Goal: Task Accomplishment & Management: Manage account settings

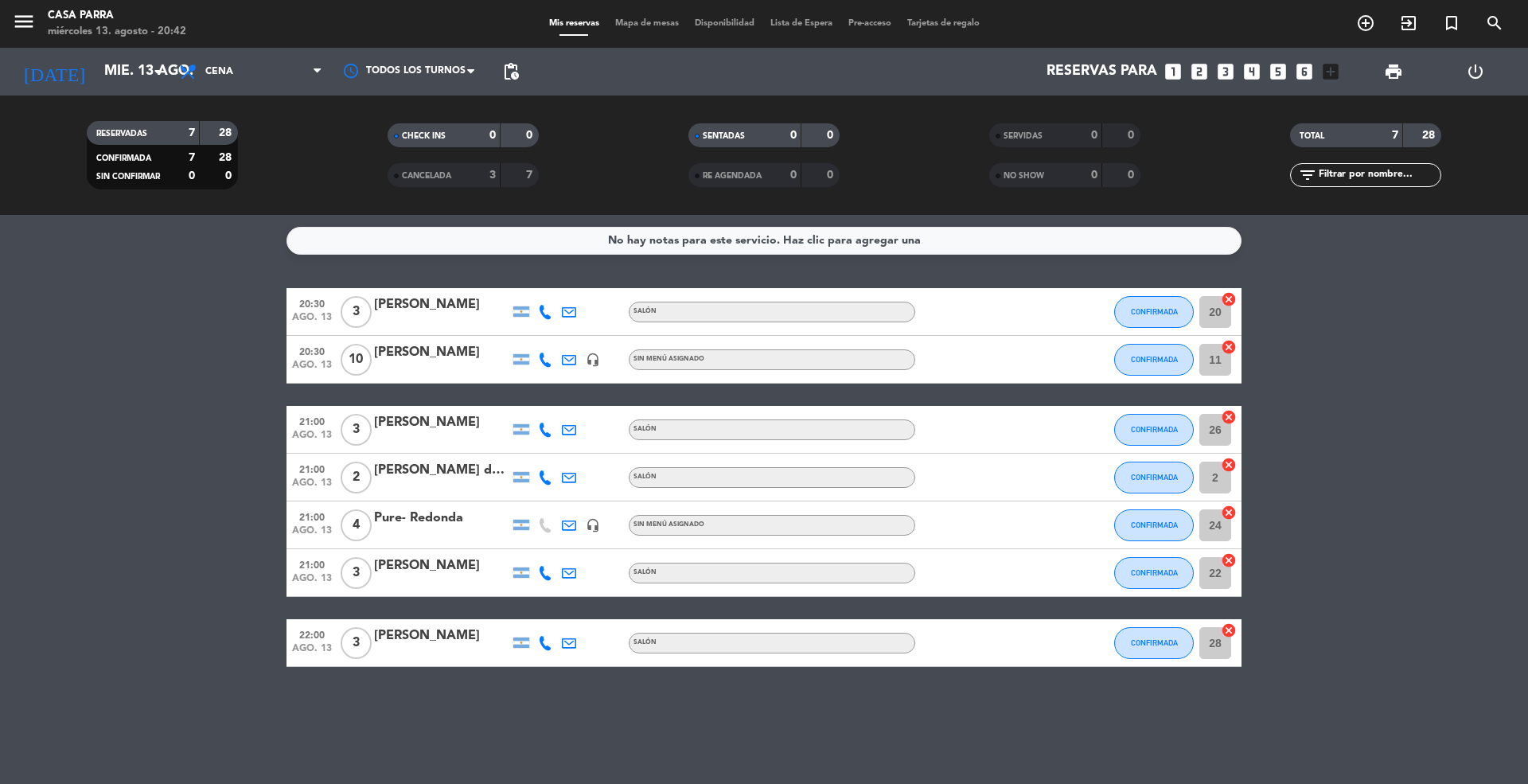
click at [991, 757] on div "No hay notas para este servicio. Haz clic para agregar una 20:30 ago. 13 3 Juan…" at bounding box center [764, 499] width 1528 height 569
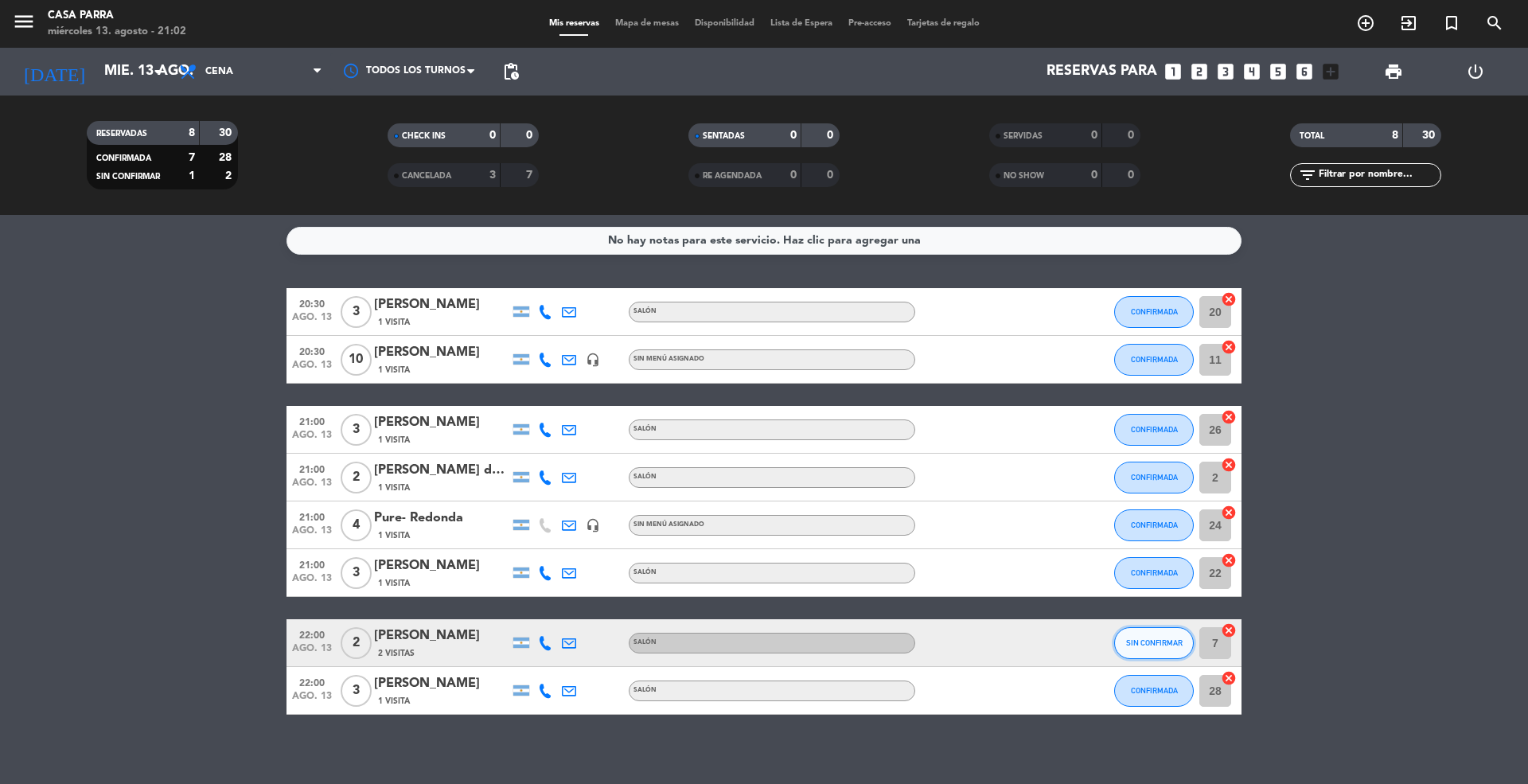
click at [1135, 647] on button "SIN CONFIRMAR" at bounding box center [1155, 643] width 80 height 32
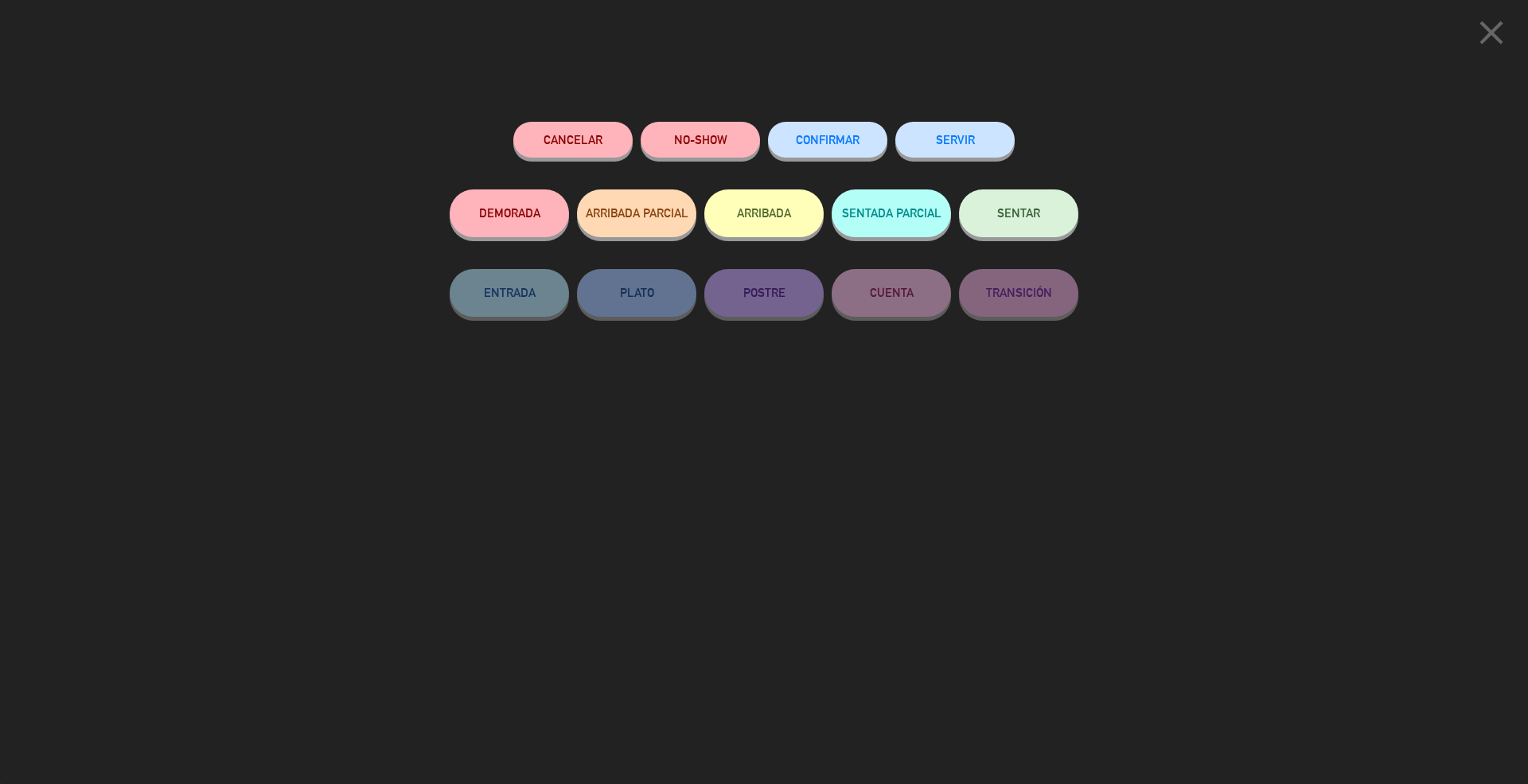
click at [823, 137] on span "CONFIRMAR" at bounding box center [828, 139] width 64 height 14
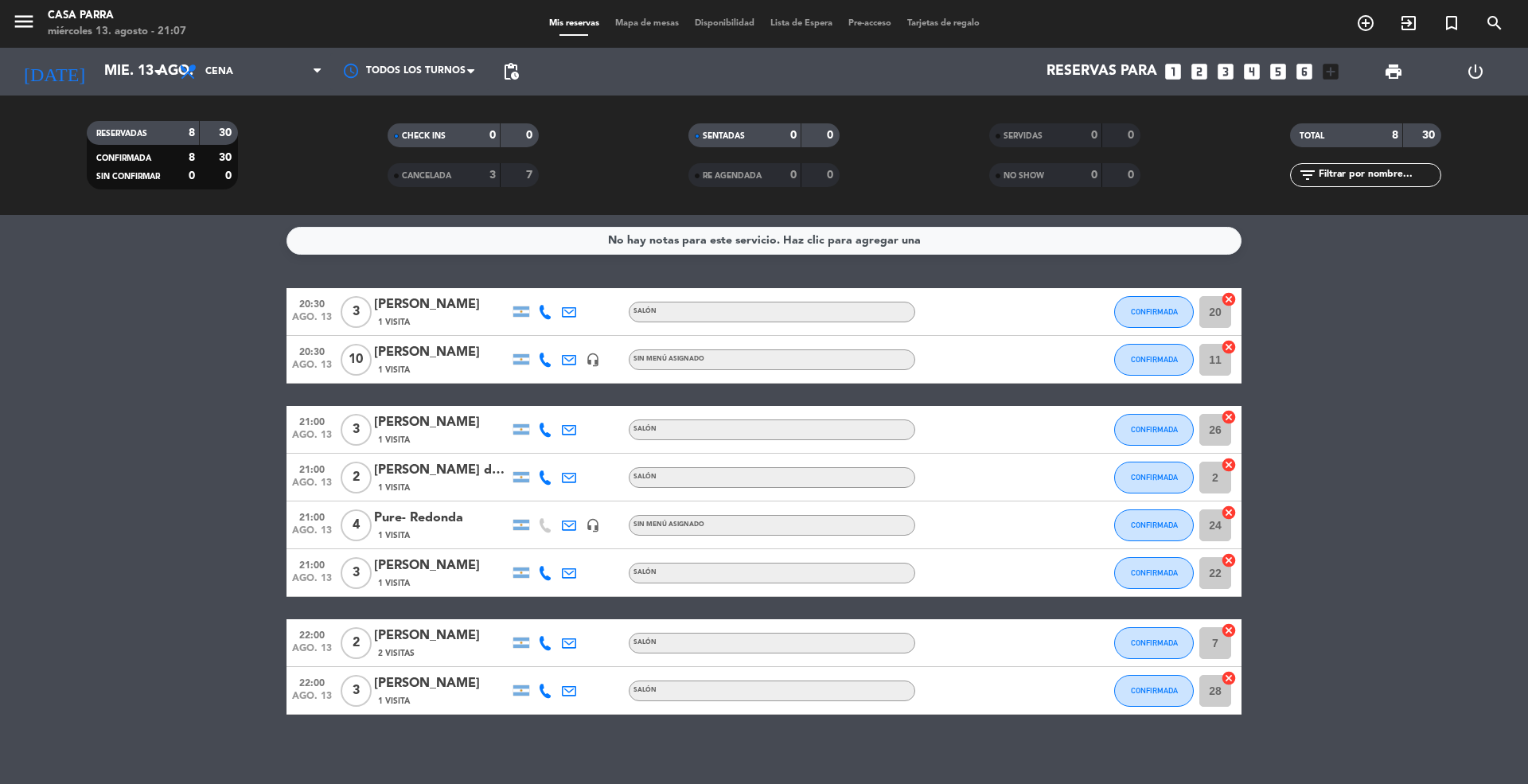
click at [0, 348] on bookings-row "20:30 ago. 13 3 Juana dillon 1 Visita SALÓN CONFIRMADA 20 cancel 20:30 ago. 13 …" at bounding box center [764, 501] width 1528 height 427
click at [109, 55] on div "today mié. 13 ago. arrow_drop_down" at bounding box center [92, 71] width 160 height 35
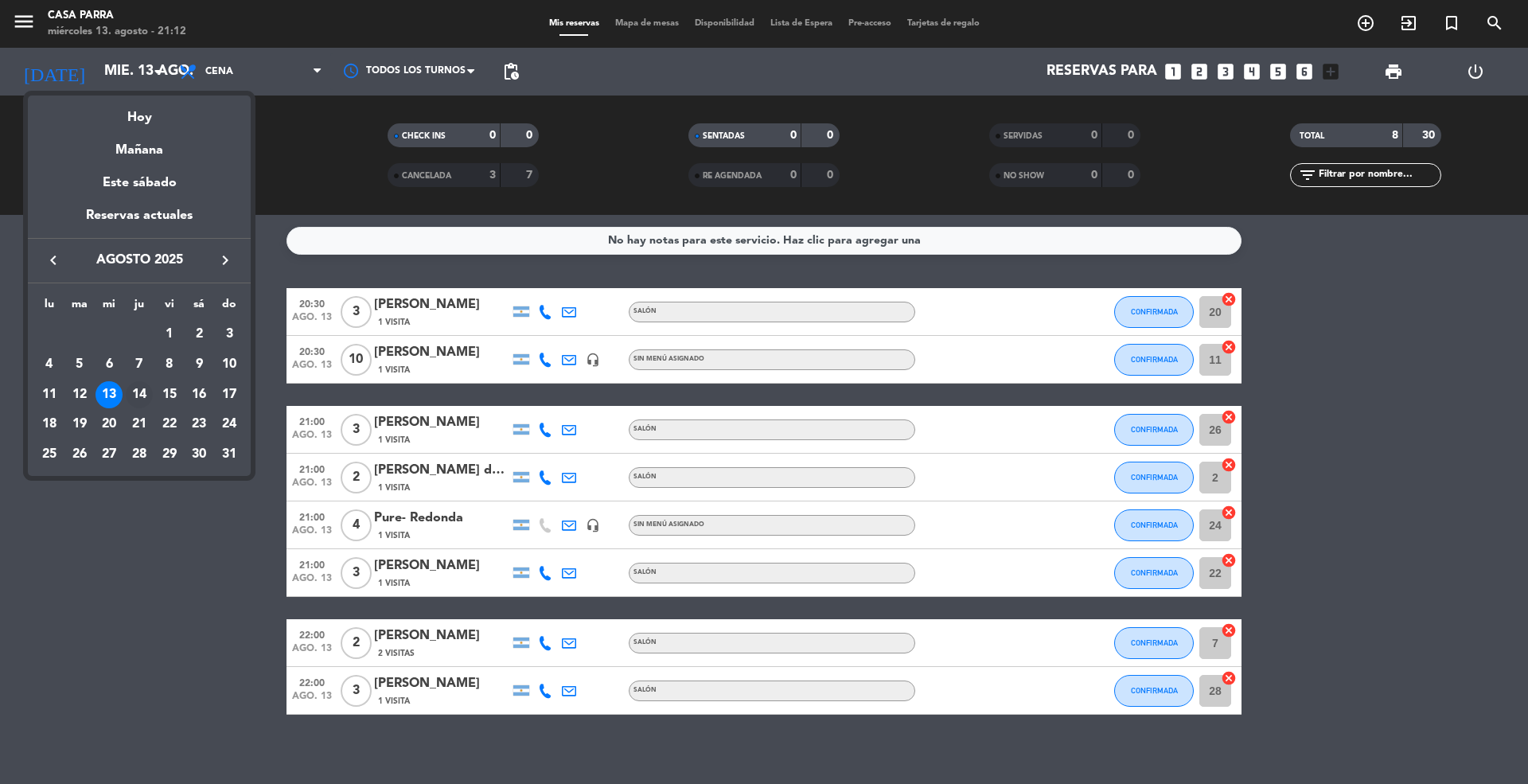
click at [145, 383] on div "14" at bounding box center [138, 394] width 27 height 27
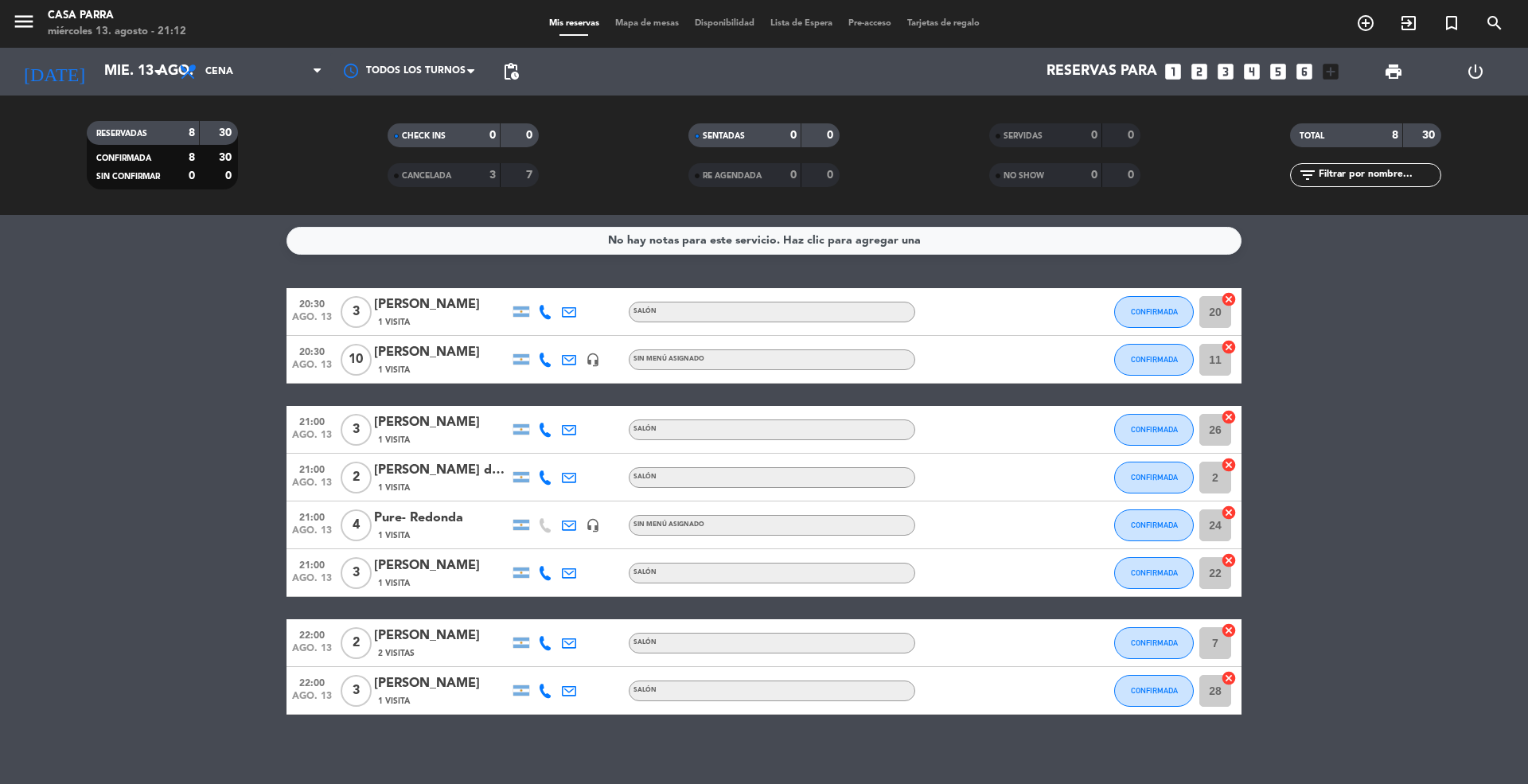
type input "jue. 14 ago."
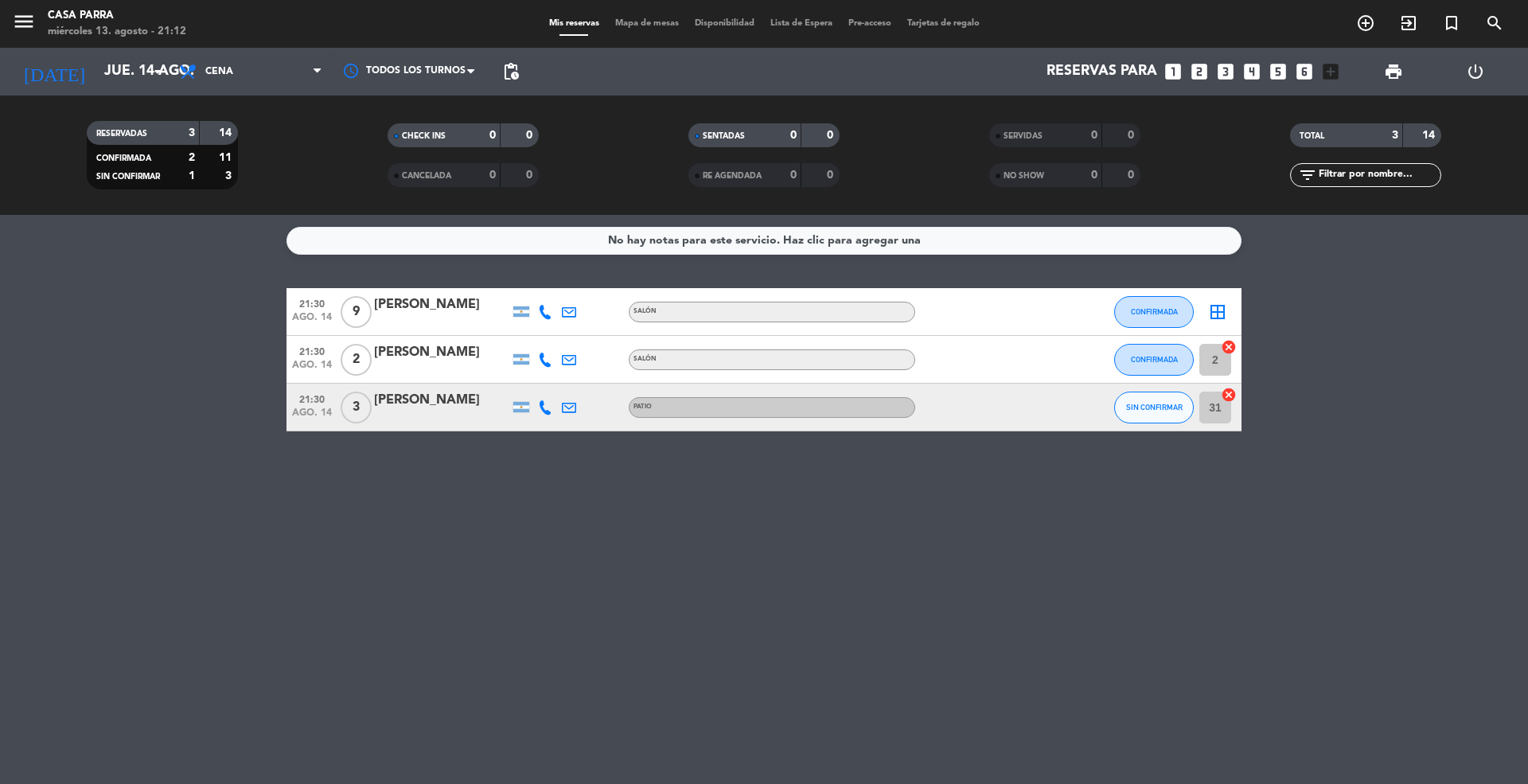
click at [468, 416] on div at bounding box center [442, 418] width 136 height 13
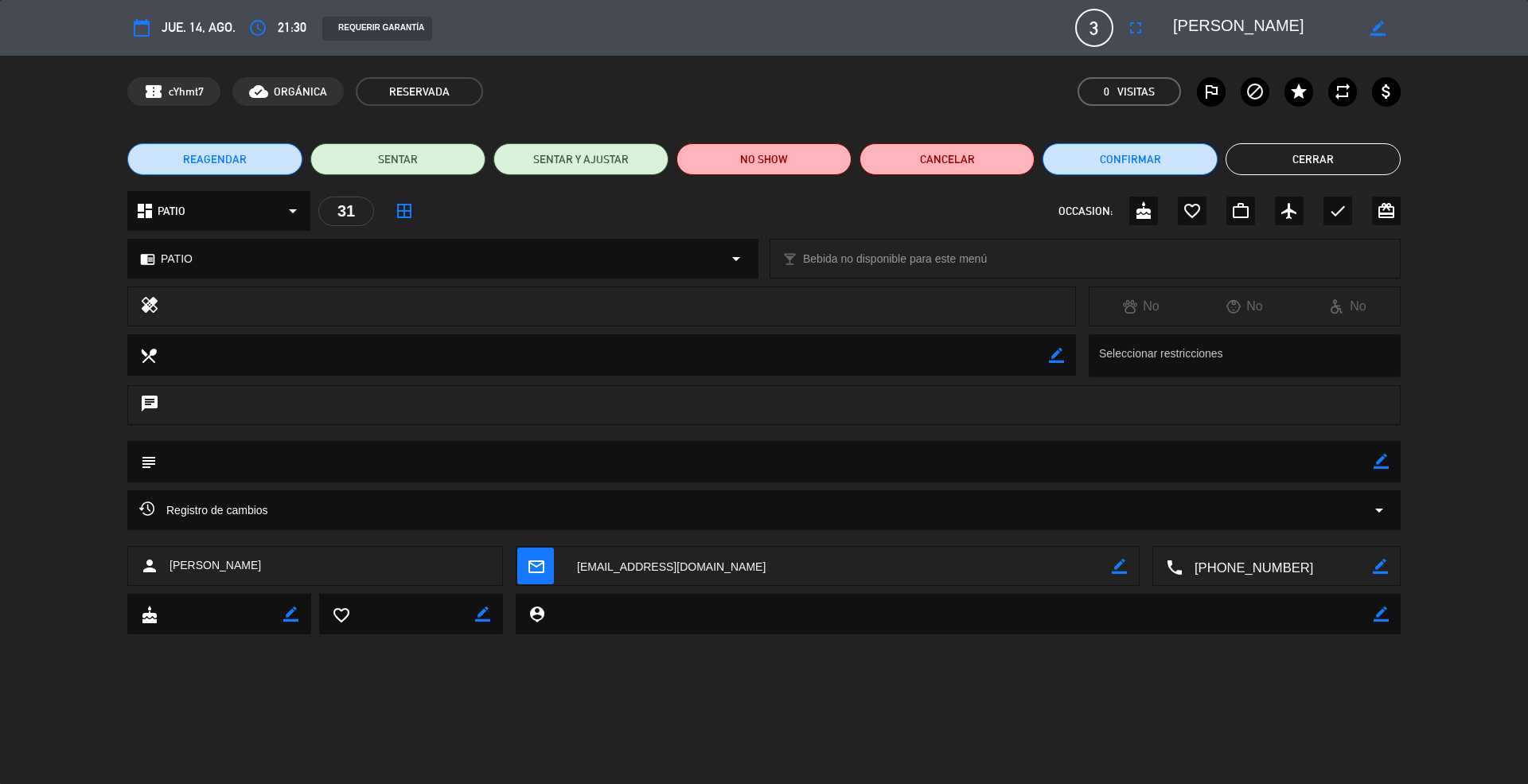
click at [262, 238] on div "calendar_today jue. 14, ago. access_time 21:30 REQUERIR GARANTÍA 3 Melany s Oli…" at bounding box center [764, 392] width 1528 height 784
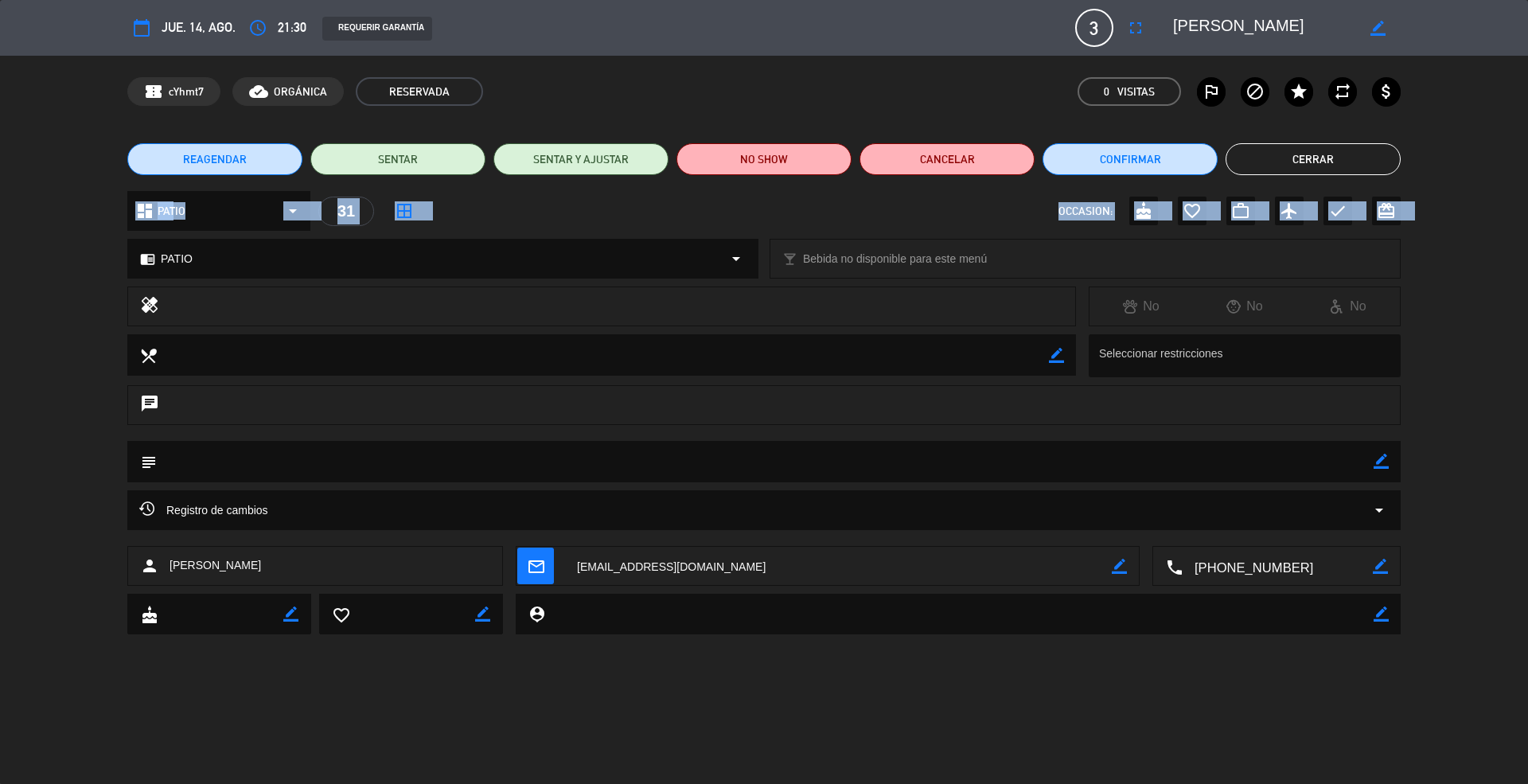
click at [250, 227] on div "dashboard PATIO arrow_drop_down" at bounding box center [218, 211] width 183 height 40
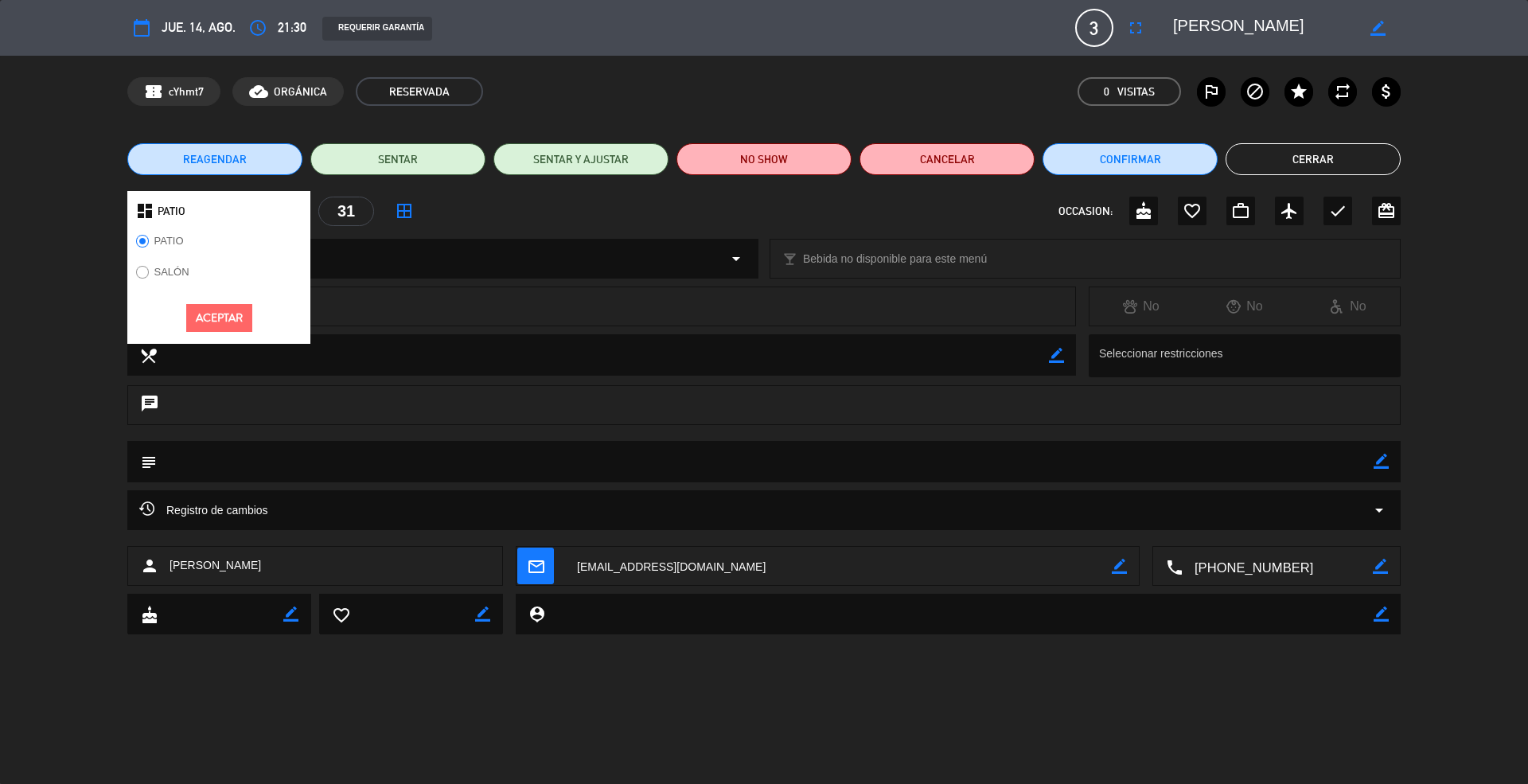
click at [158, 272] on label "SALÓN" at bounding box center [172, 271] width 35 height 10
click at [236, 312] on button "Aceptar" at bounding box center [219, 318] width 66 height 28
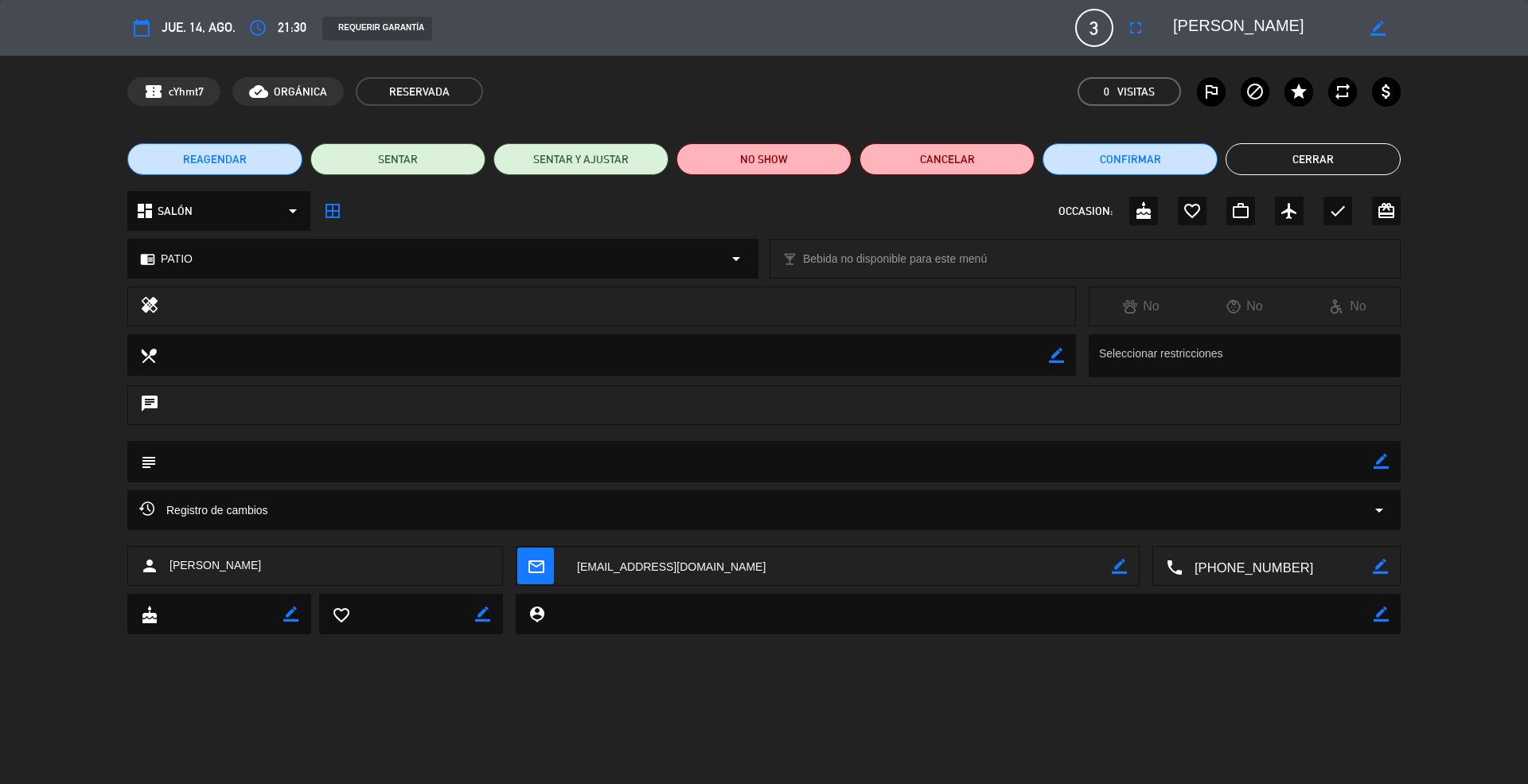
click at [293, 268] on div "chrome_reader_mode PATIO arrow_drop_down" at bounding box center [443, 258] width 629 height 38
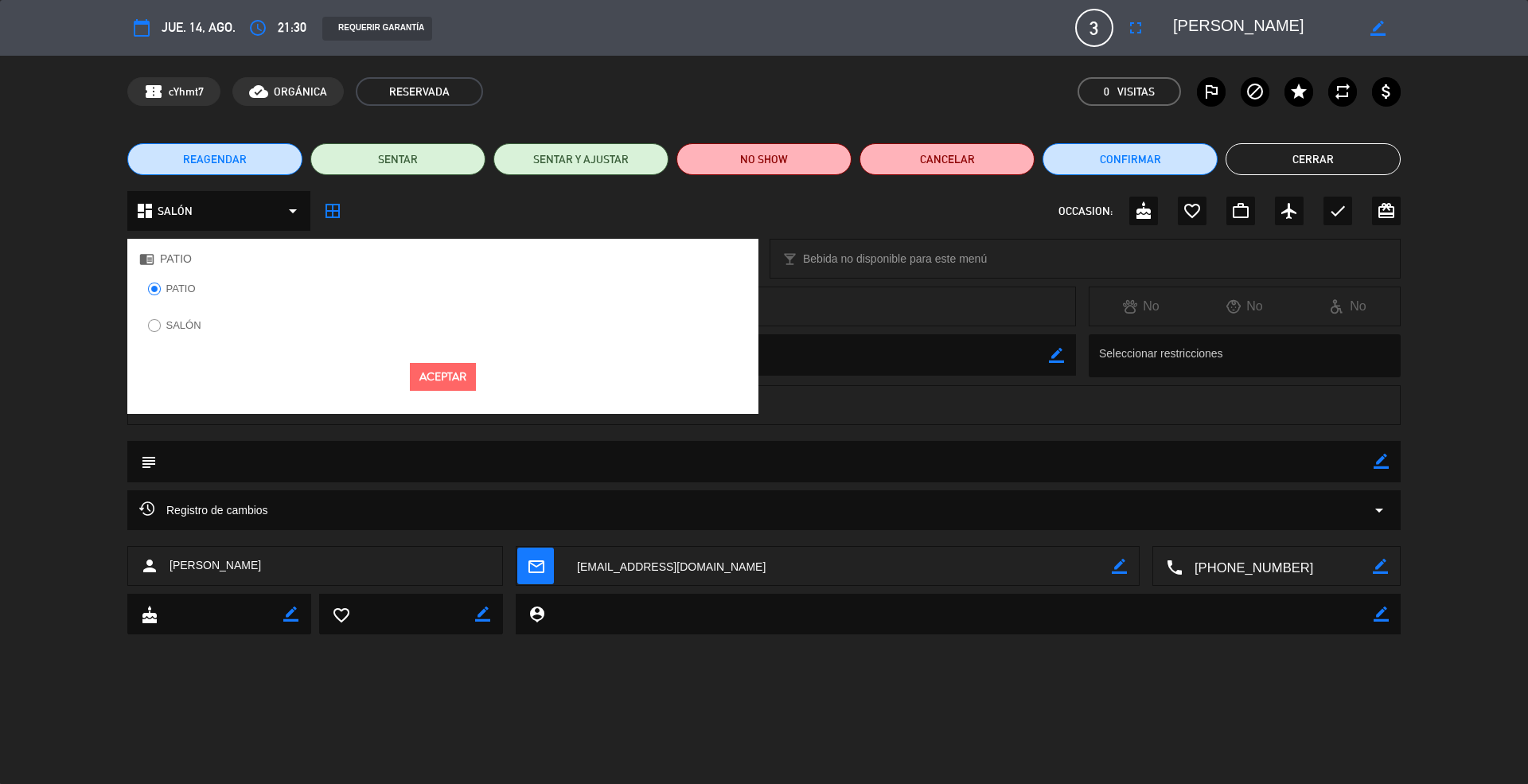
click at [183, 331] on label "SALÓN" at bounding box center [174, 328] width 70 height 25
click at [436, 399] on div "Aceptar" at bounding box center [443, 377] width 631 height 52
click at [444, 382] on button "Aceptar" at bounding box center [443, 377] width 66 height 28
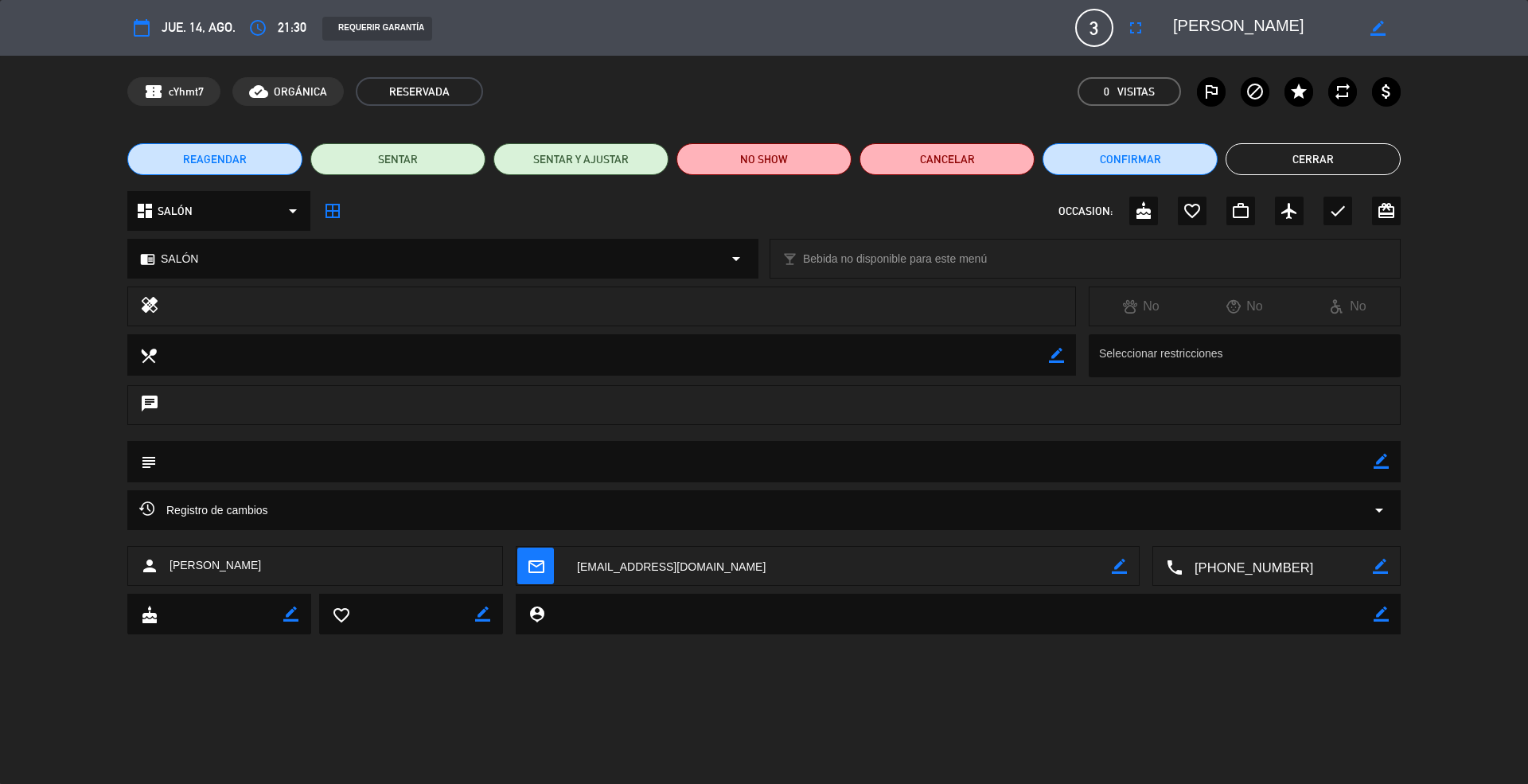
click at [1281, 162] on button "Cerrar" at bounding box center [1314, 159] width 175 height 32
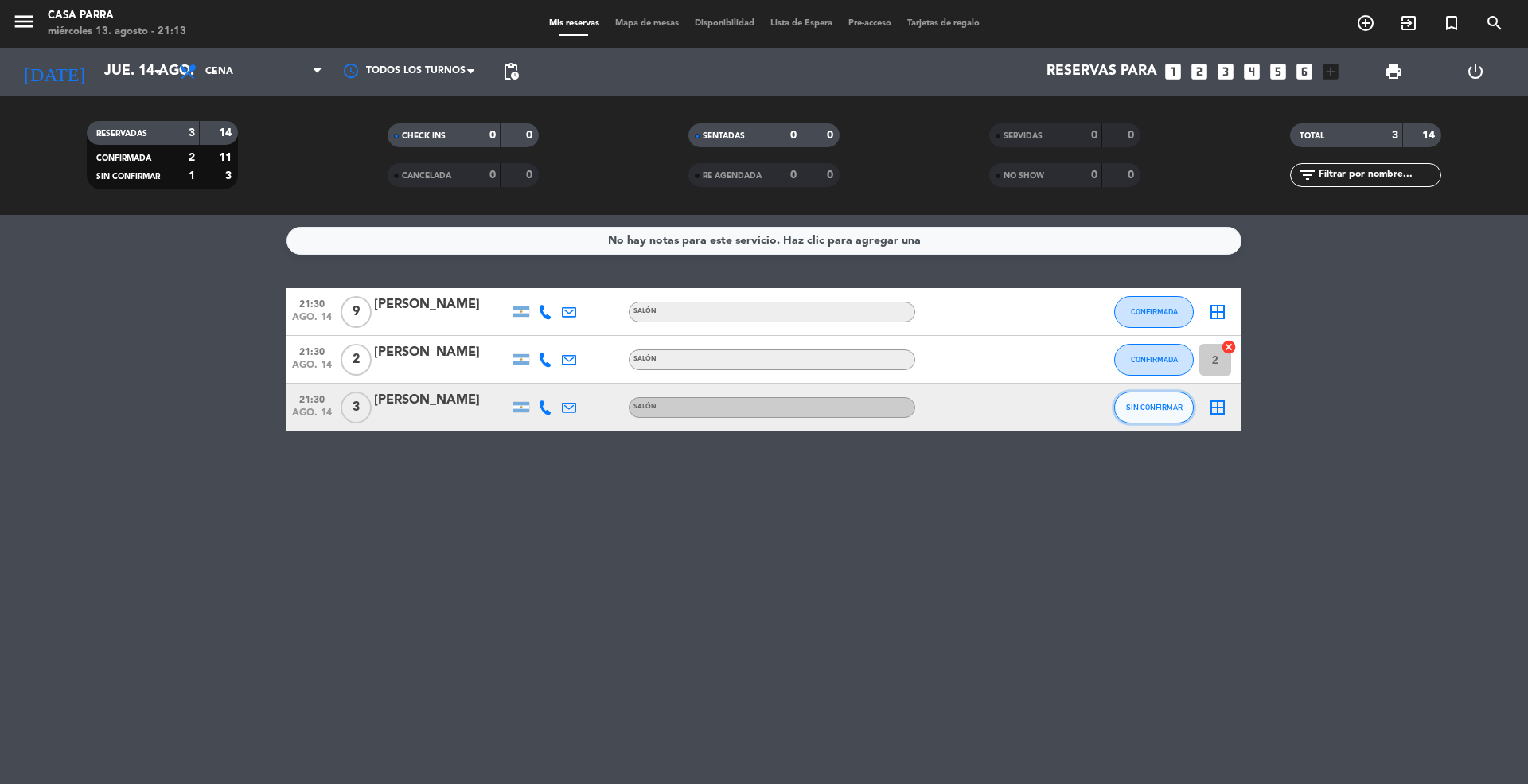
click at [1169, 405] on span "SIN CONFIRMAR" at bounding box center [1154, 406] width 57 height 8
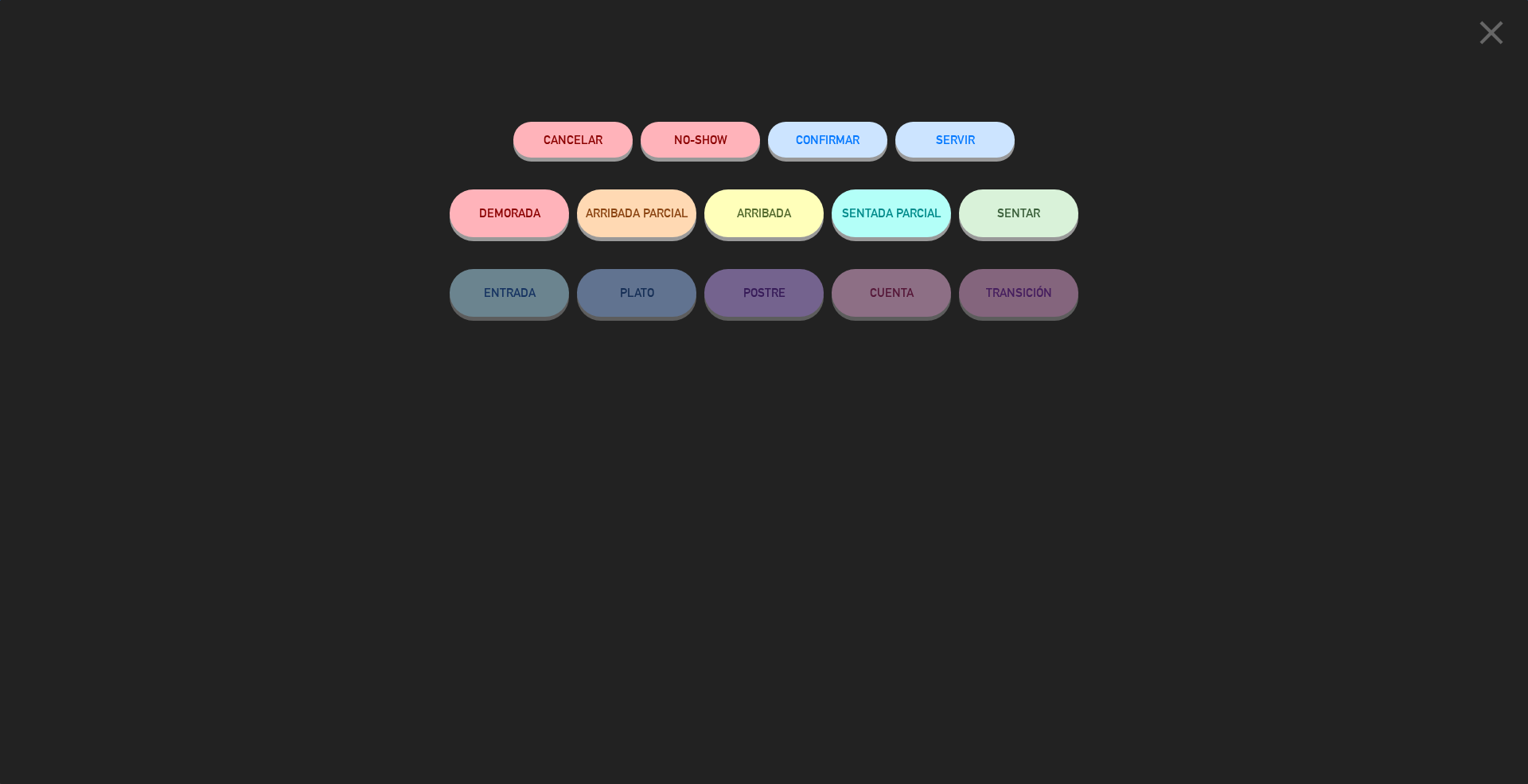
click at [828, 151] on button "CONFIRMAR" at bounding box center [827, 139] width 120 height 36
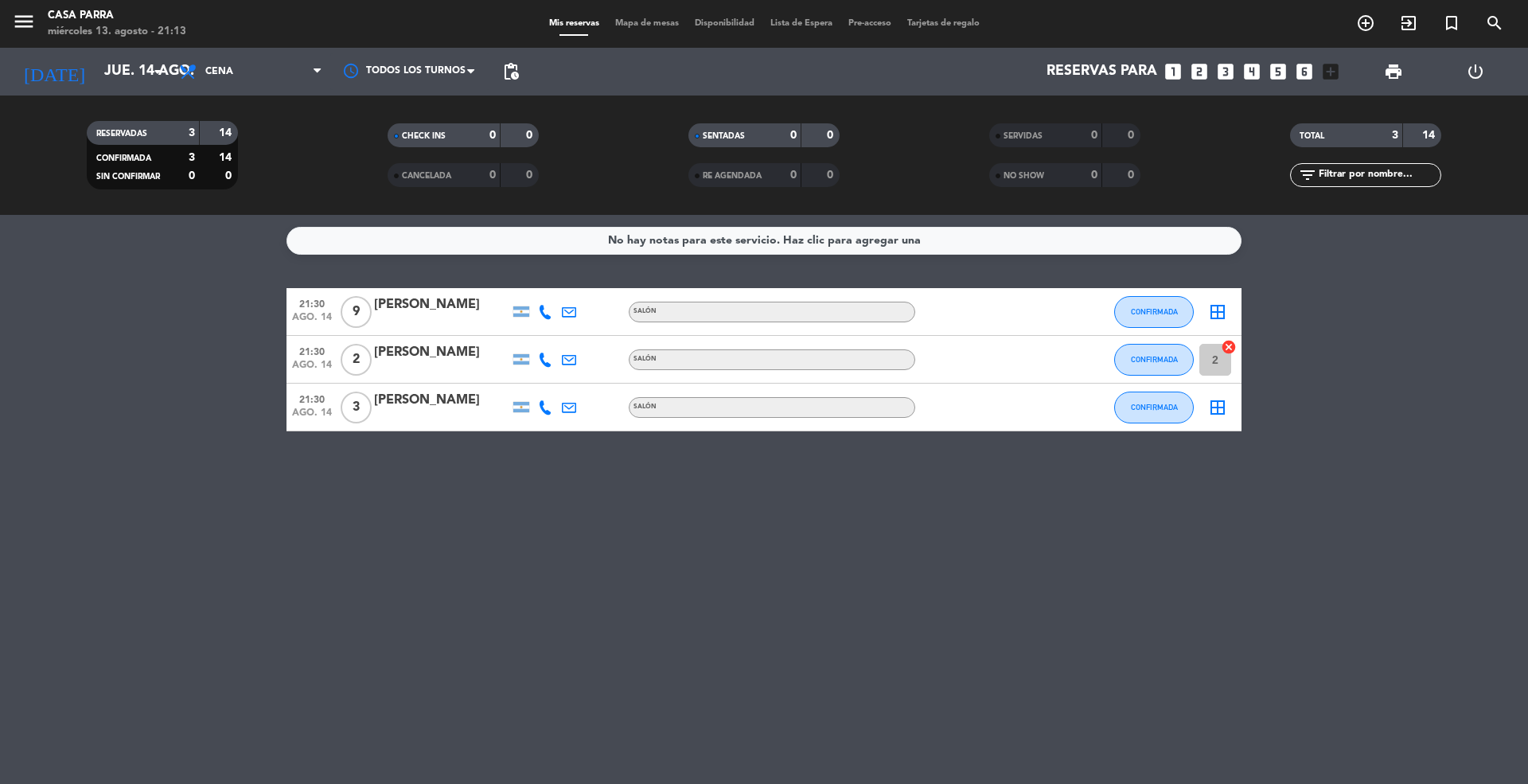
click at [1221, 408] on icon "border_all" at bounding box center [1218, 407] width 19 height 19
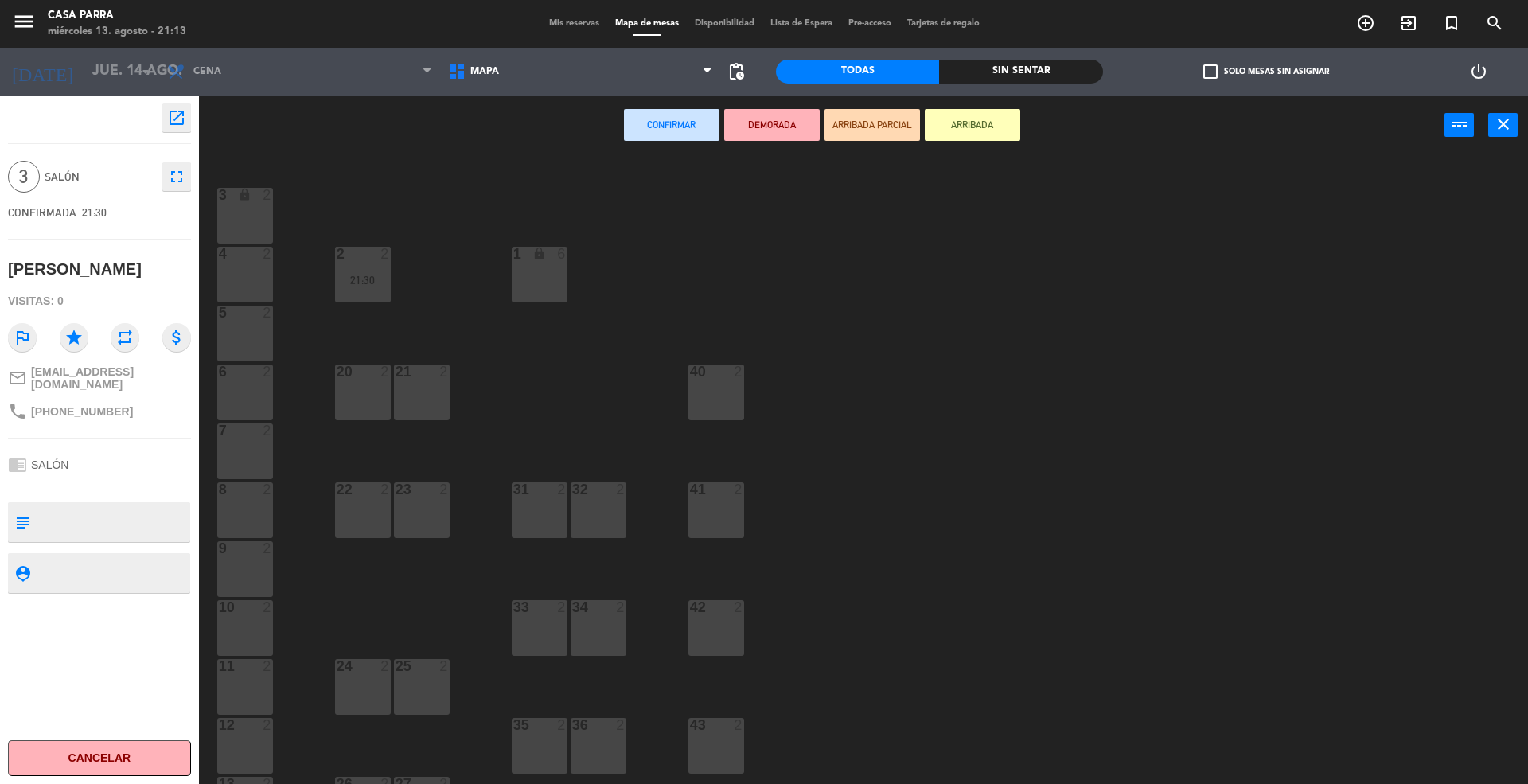
click at [338, 369] on div "20" at bounding box center [337, 371] width 1 height 14
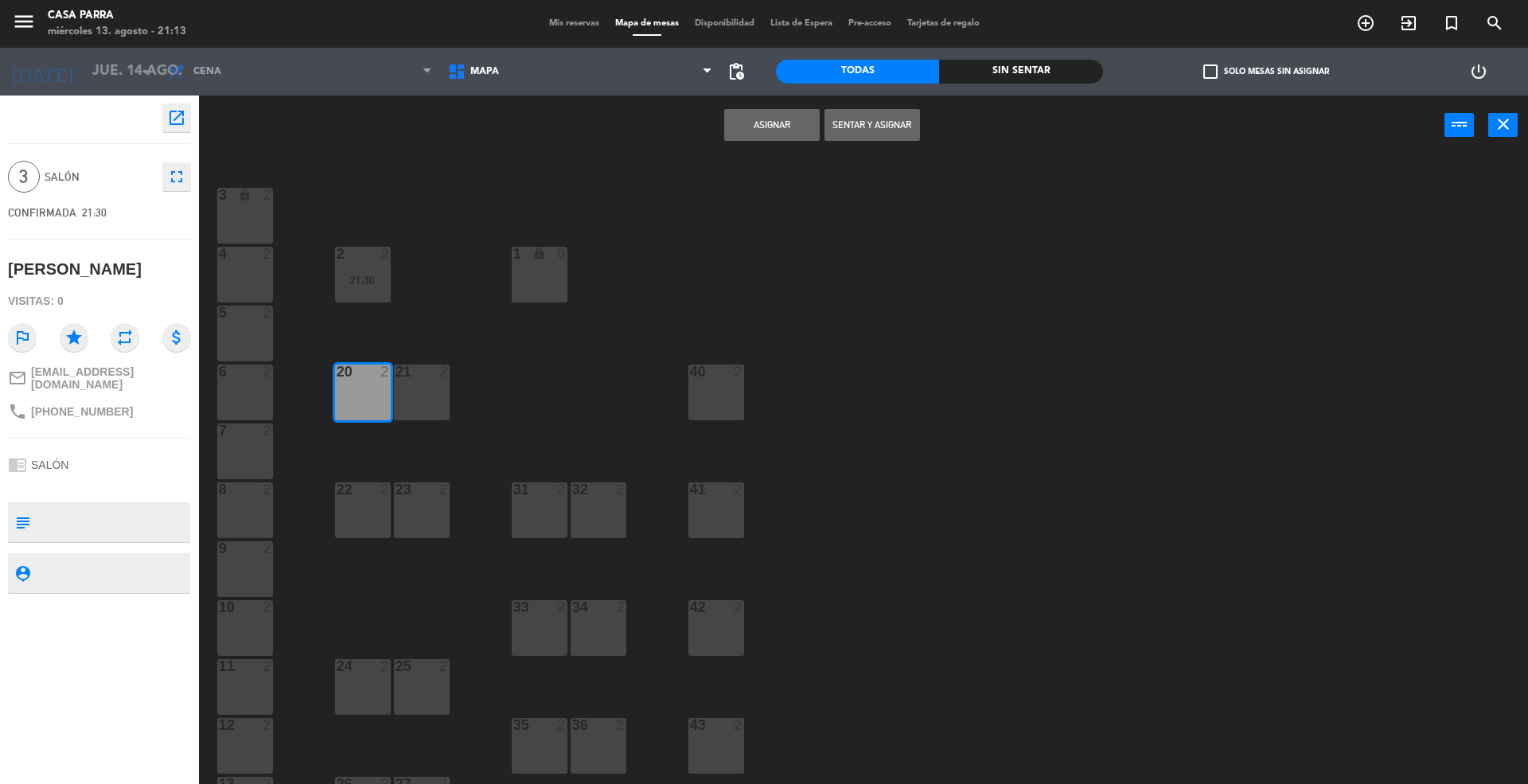
click at [765, 116] on button "Asignar" at bounding box center [771, 124] width 96 height 32
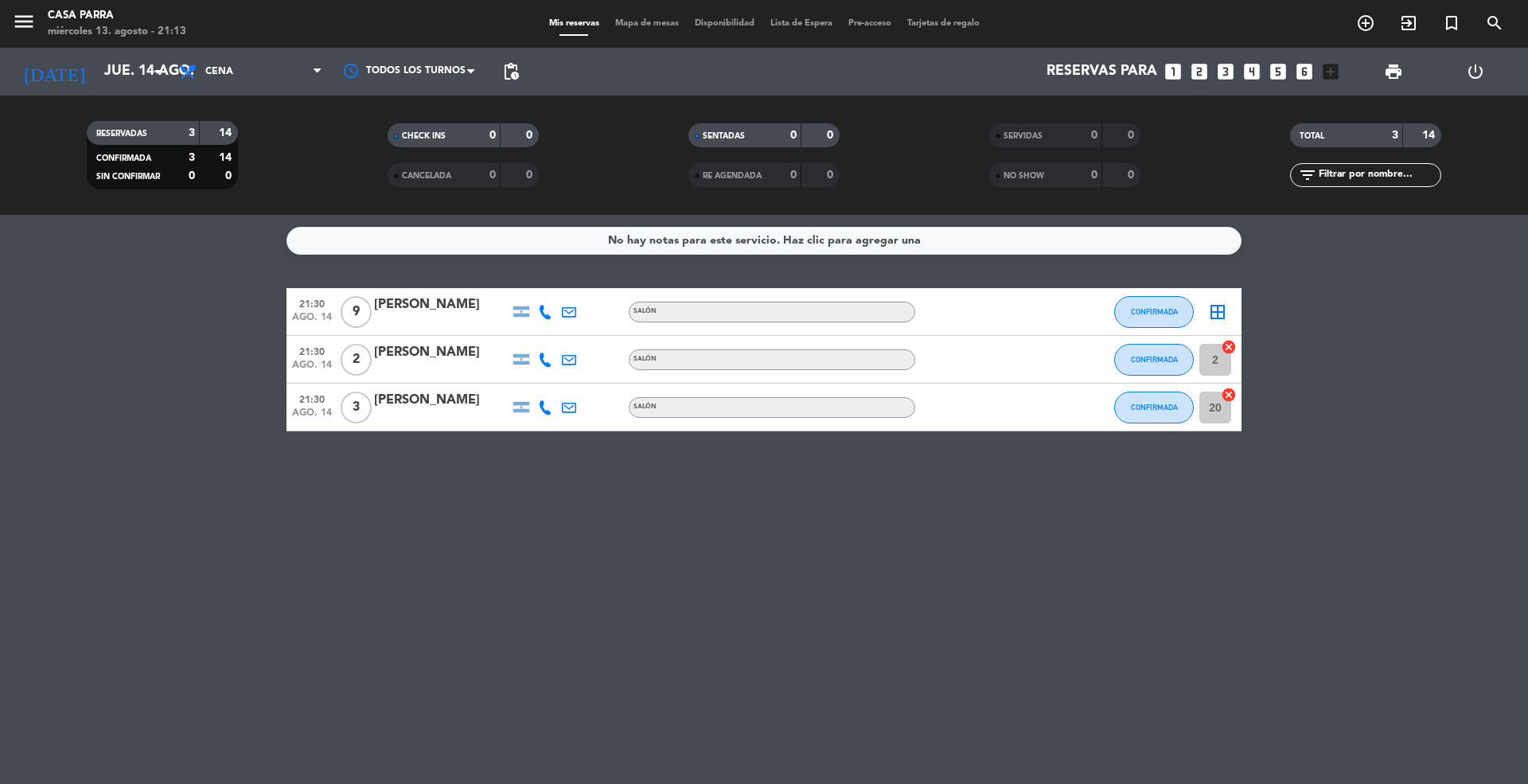
click at [1230, 312] on div "border_all" at bounding box center [1217, 311] width 47 height 47
click at [1220, 302] on icon "border_all" at bounding box center [1218, 312] width 19 height 19
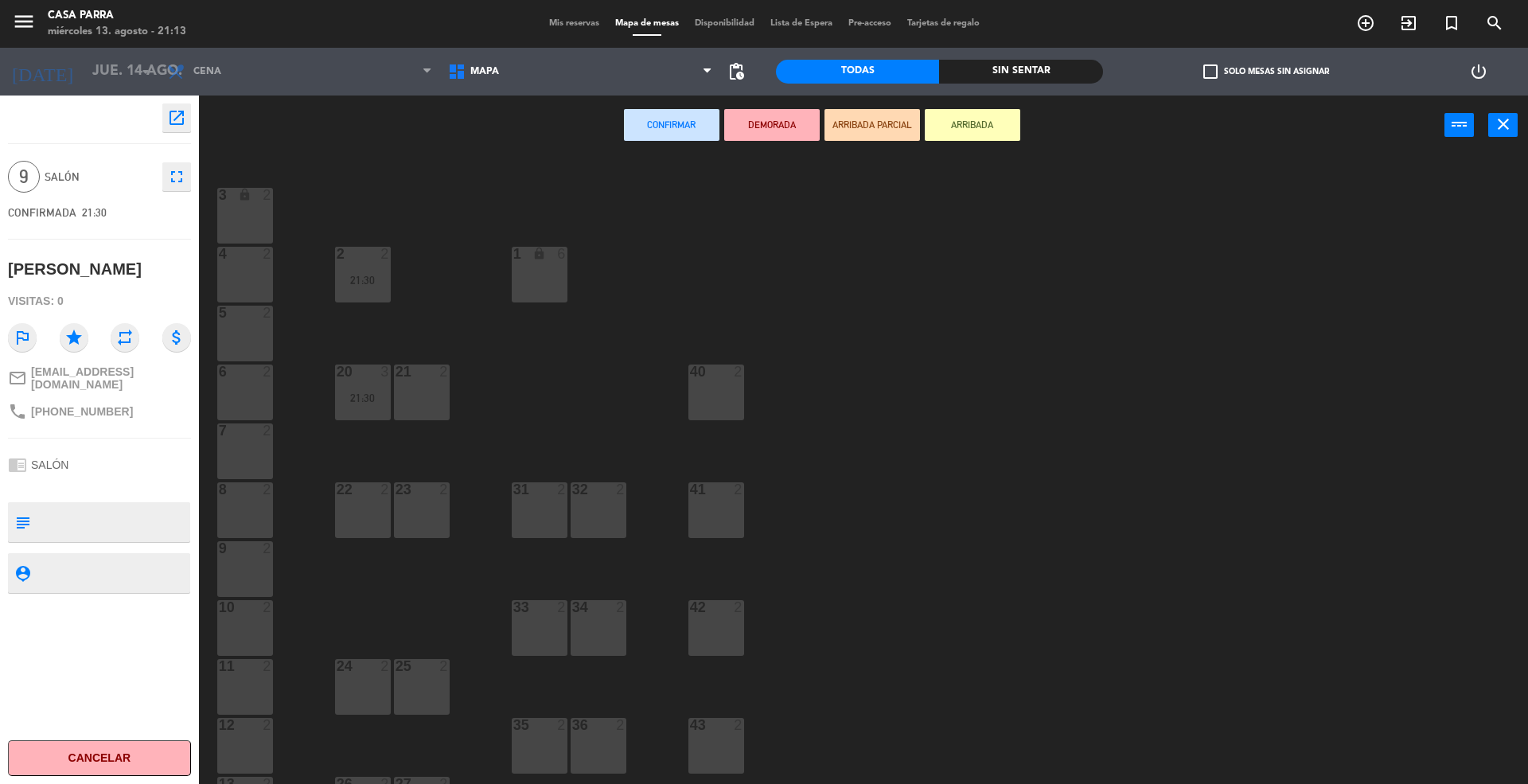
click at [433, 389] on div "21 2" at bounding box center [421, 392] width 56 height 56
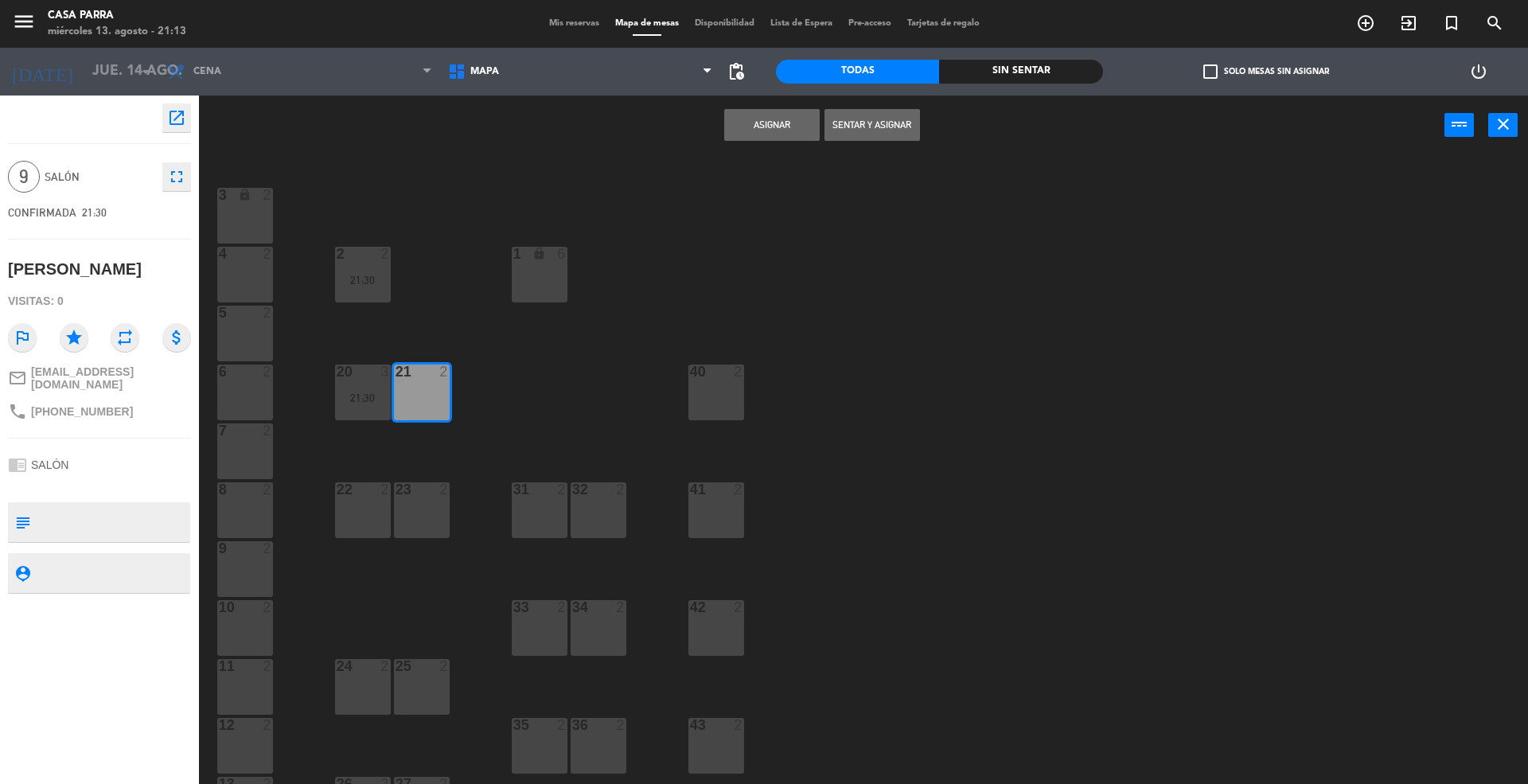
click at [788, 122] on button "Asignar" at bounding box center [771, 124] width 96 height 32
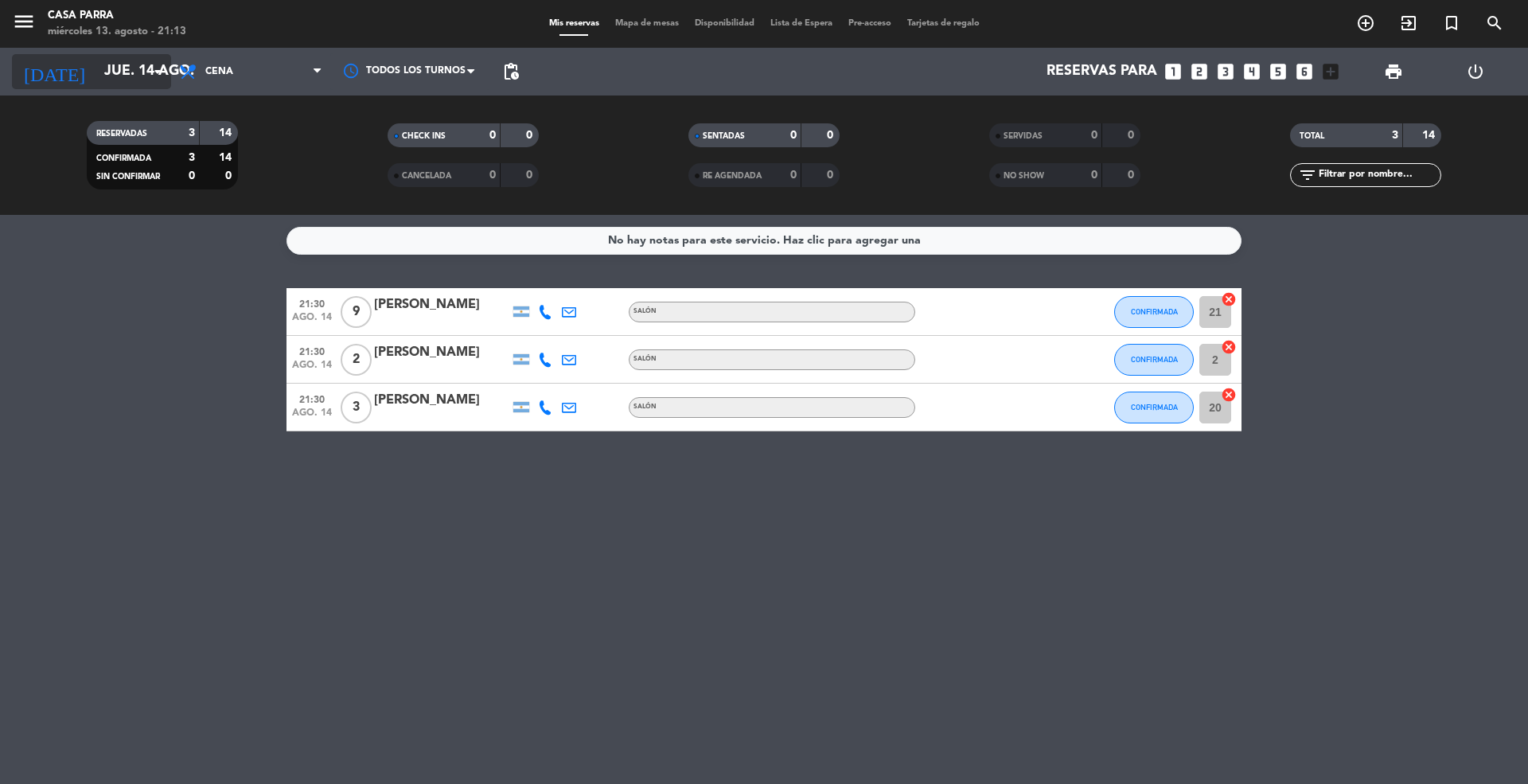
click at [141, 71] on input "jue. 14 ago." at bounding box center [188, 71] width 185 height 32
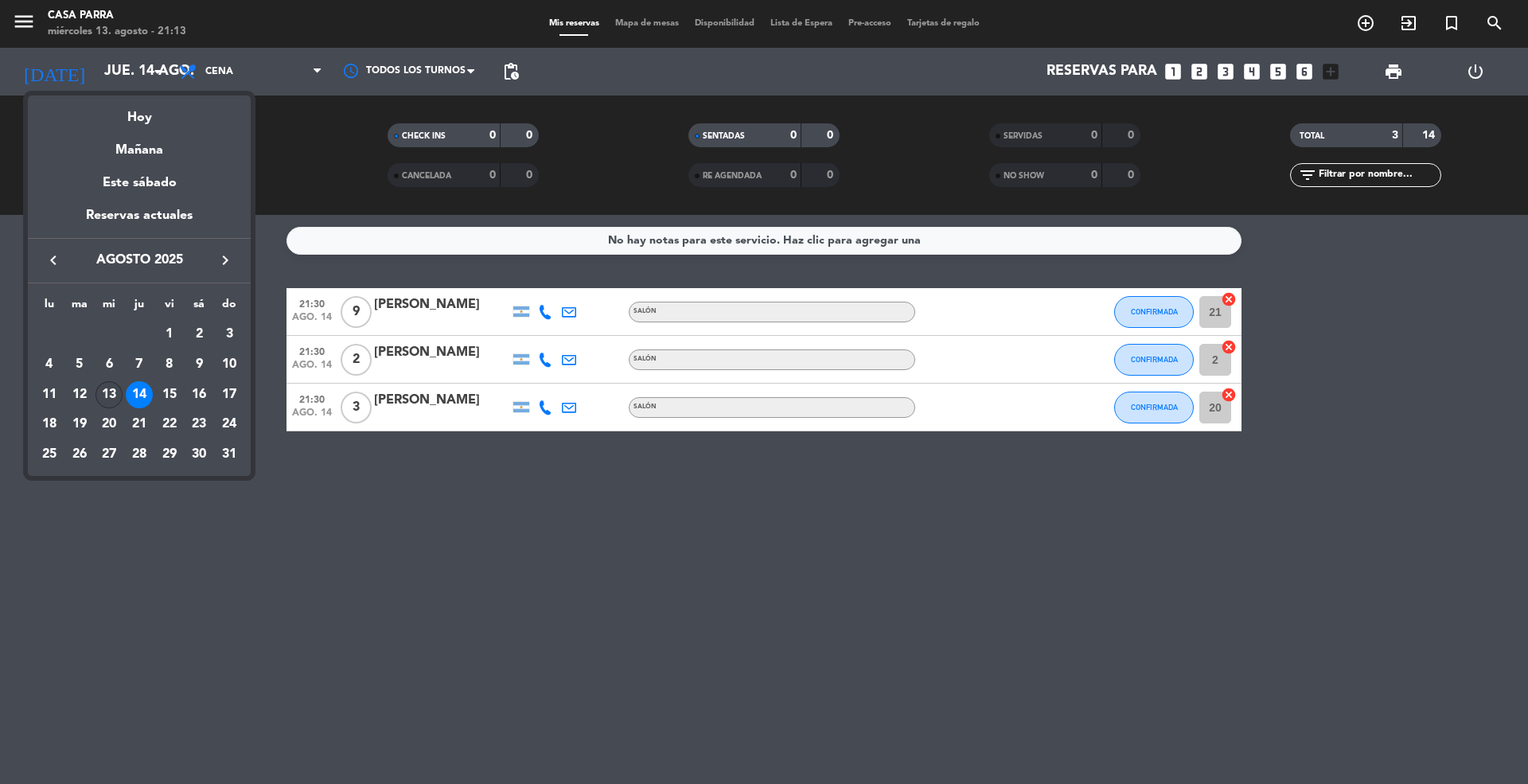
click at [103, 382] on div "13" at bounding box center [109, 394] width 27 height 27
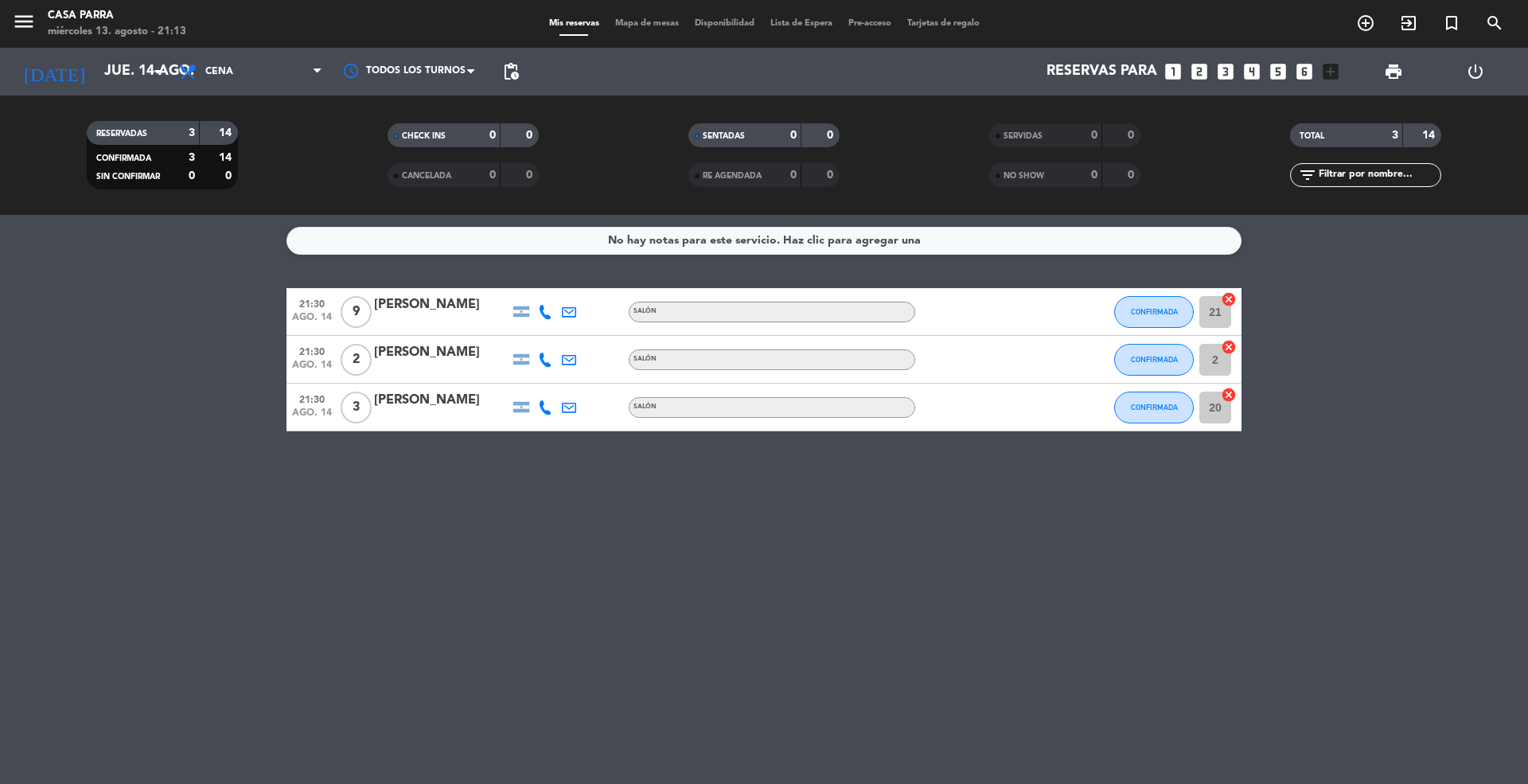
type input "mié. 13 ago."
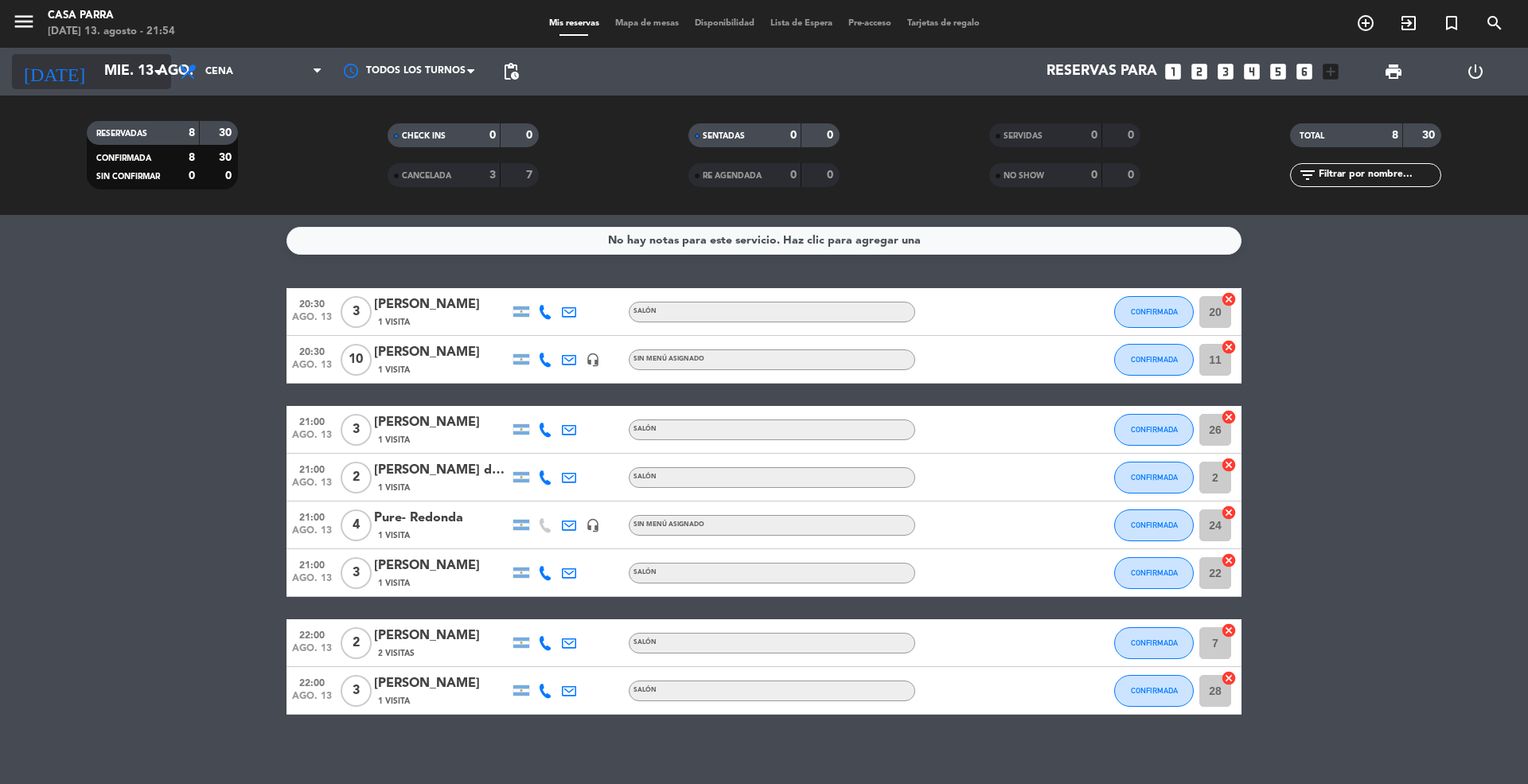
click at [105, 73] on input "mié. 13 ago." at bounding box center [188, 71] width 185 height 32
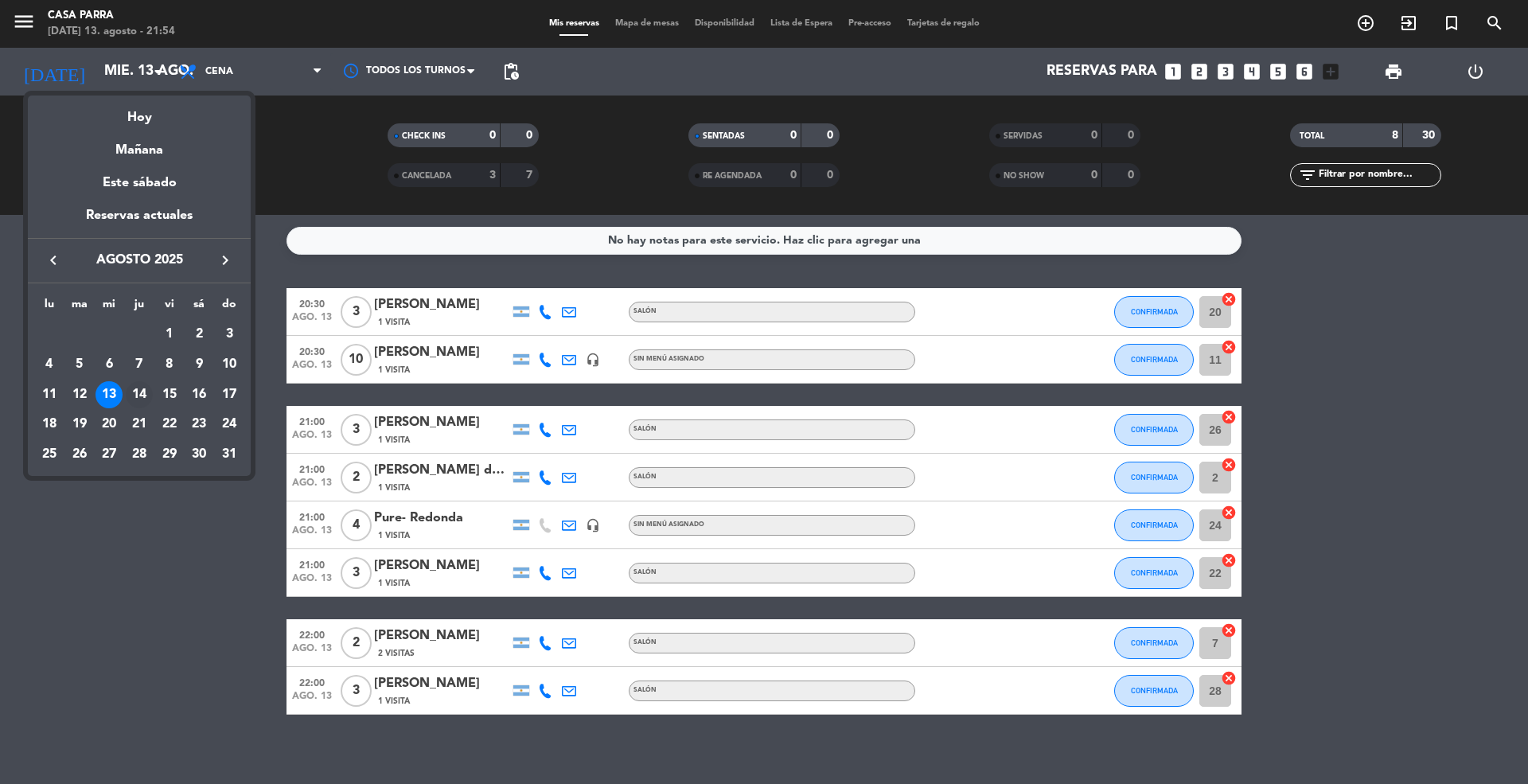
click at [142, 388] on div "14" at bounding box center [138, 394] width 27 height 27
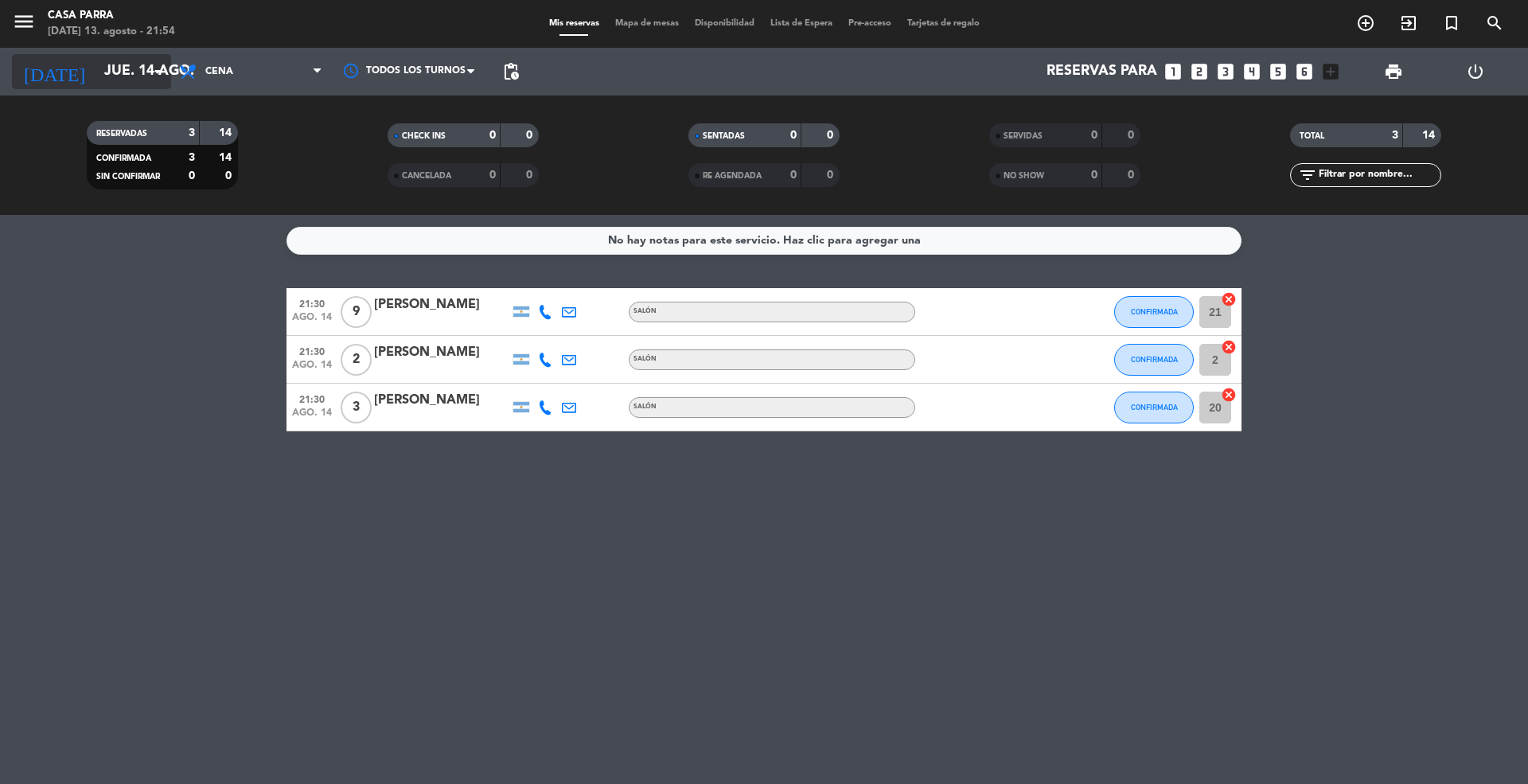
click at [97, 64] on input "jue. 14 ago." at bounding box center [188, 71] width 185 height 32
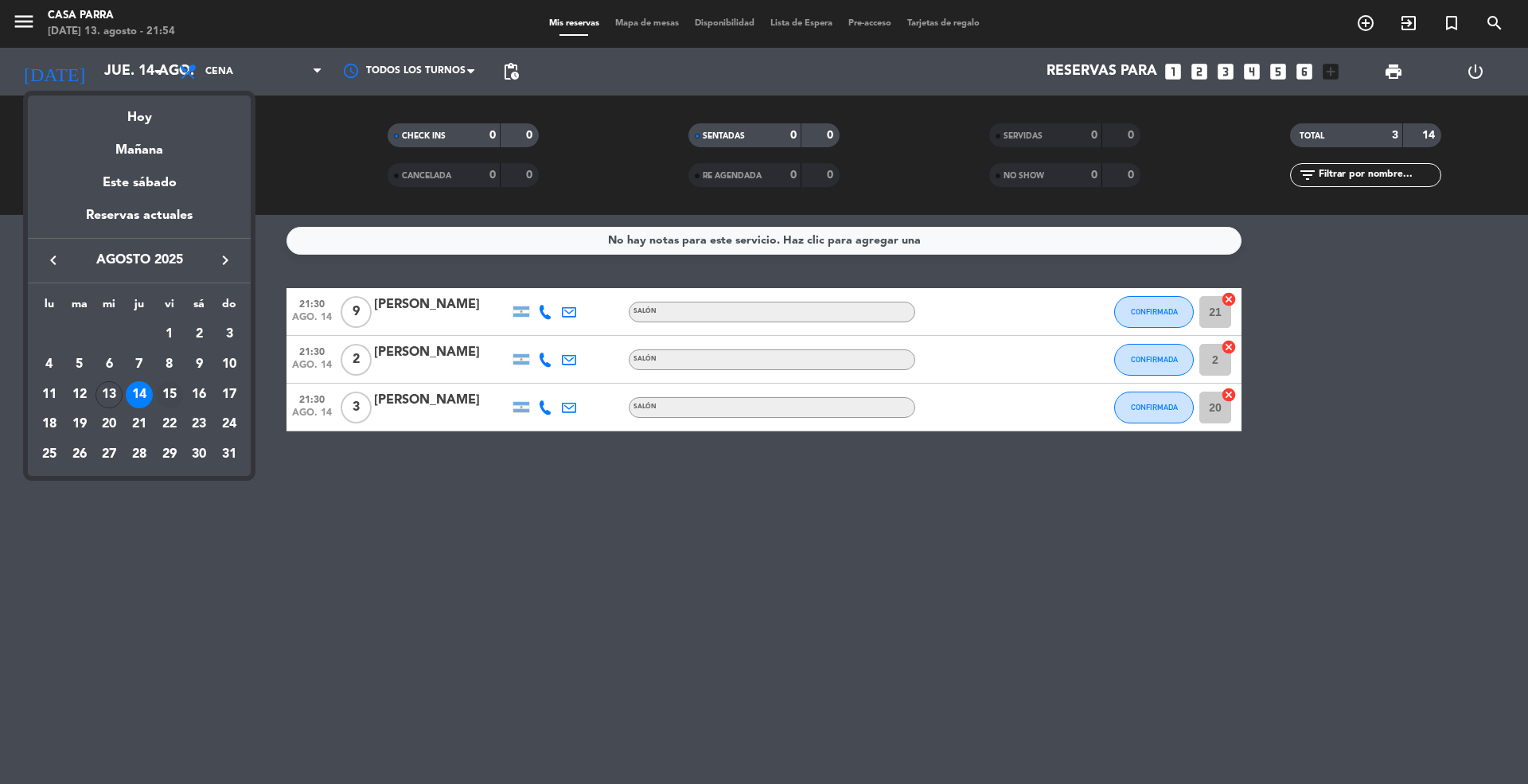
click at [163, 393] on div "15" at bounding box center [169, 394] width 27 height 27
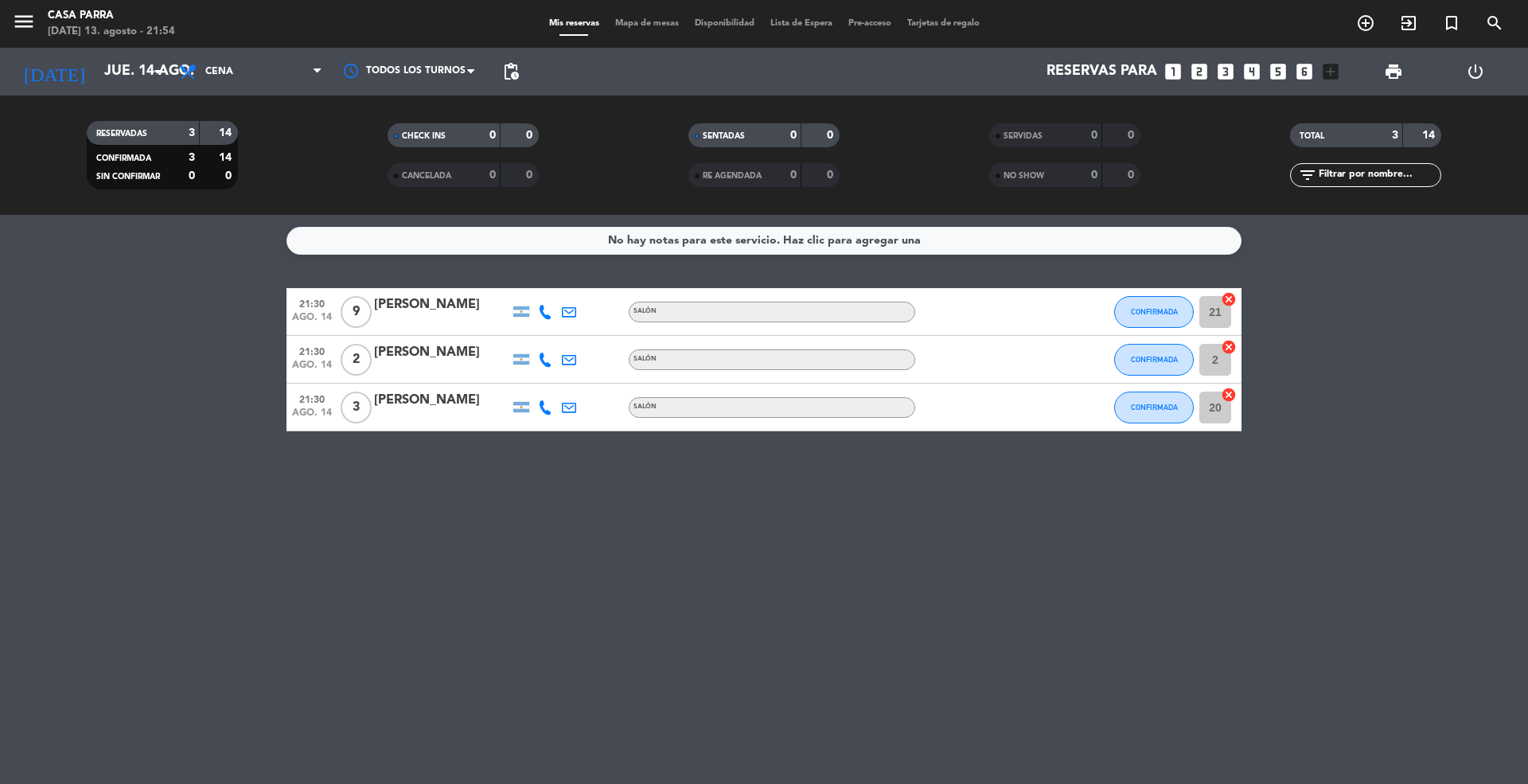
type input "vie. 15 ago."
